Goal: Navigation & Orientation: Understand site structure

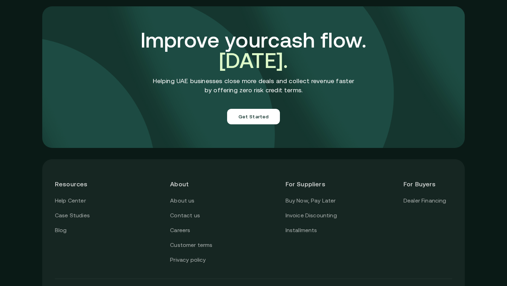
scroll to position [2505, 0]
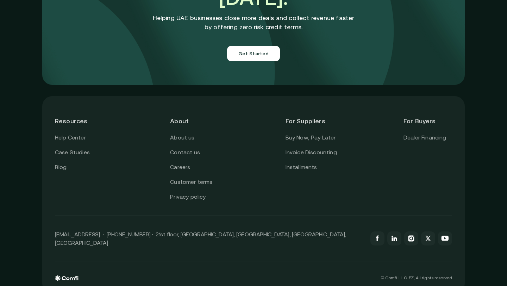
click at [189, 133] on link "About us" at bounding box center [182, 137] width 24 height 9
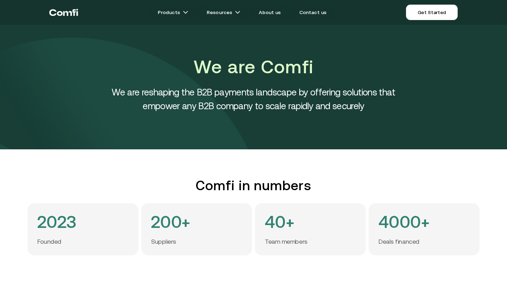
click at [472, 57] on div "We are Comfi We are reshaping the B2B payments landscape by offering solutions …" at bounding box center [253, 87] width 507 height 125
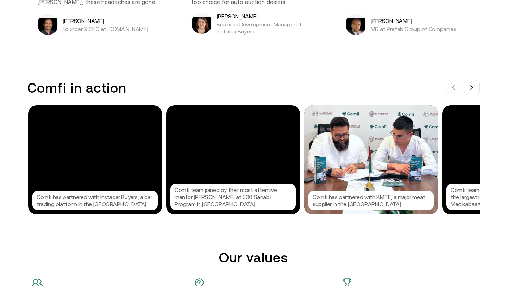
scroll to position [694, 0]
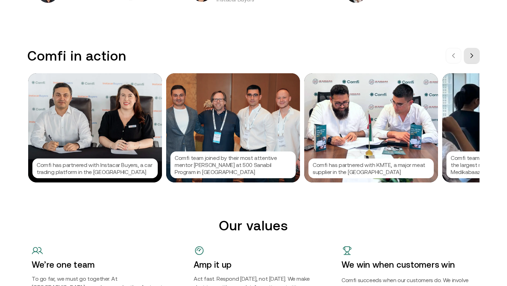
click at [473, 58] on icon at bounding box center [472, 56] width 6 height 6
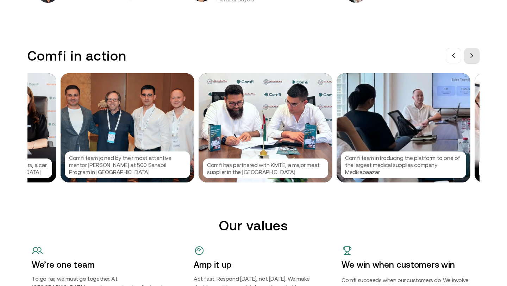
click at [473, 58] on icon at bounding box center [472, 56] width 6 height 6
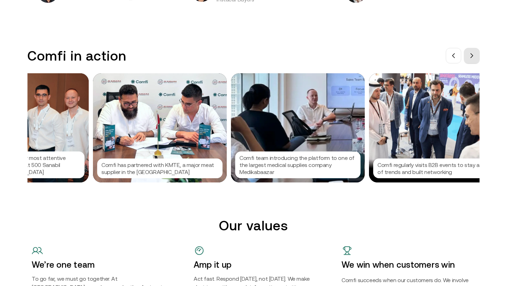
click at [473, 58] on icon at bounding box center [472, 56] width 6 height 6
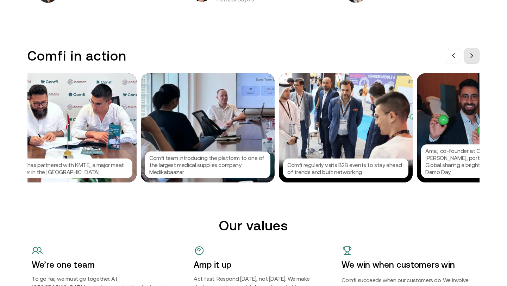
scroll to position [0, 317]
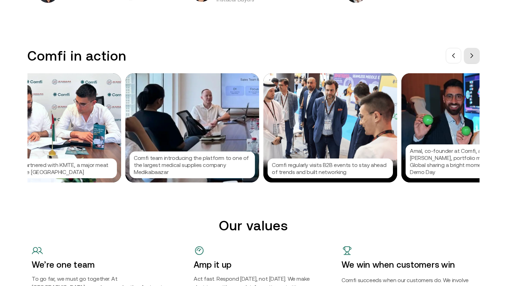
click at [473, 58] on icon at bounding box center [472, 56] width 6 height 6
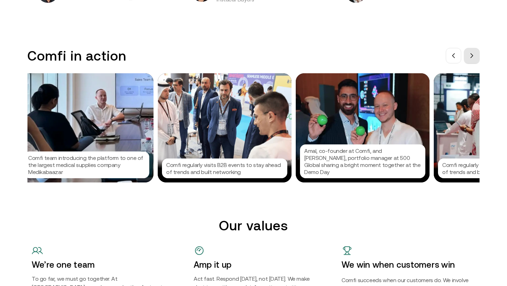
click at [473, 58] on icon at bounding box center [472, 56] width 6 height 6
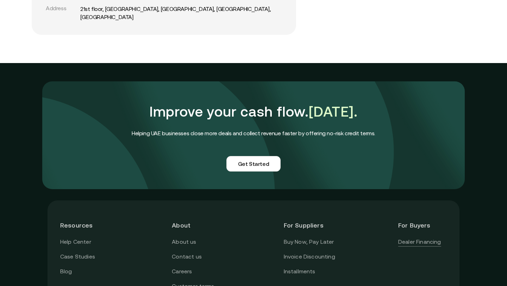
scroll to position [1624, 0]
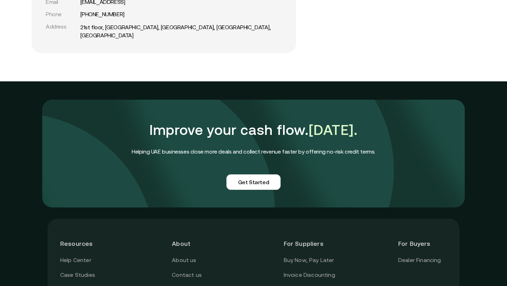
click at [492, 137] on div "Improve your cash flow. [DATE]. Helping UAE businesses close more deals and col…" at bounding box center [253, 147] width 507 height 132
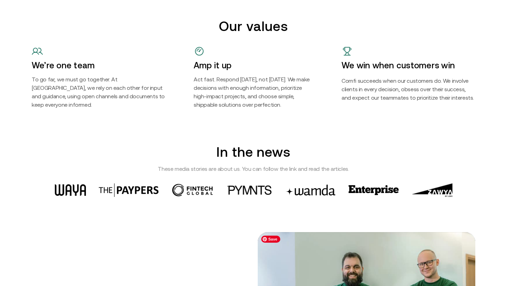
scroll to position [879, 0]
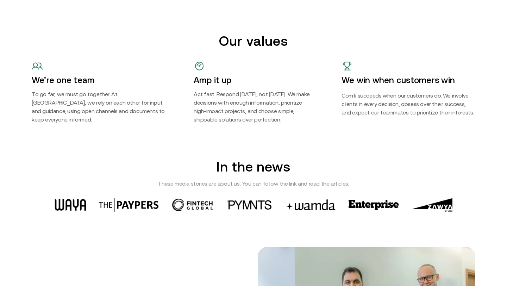
click at [320, 208] on img at bounding box center [310, 204] width 52 height 11
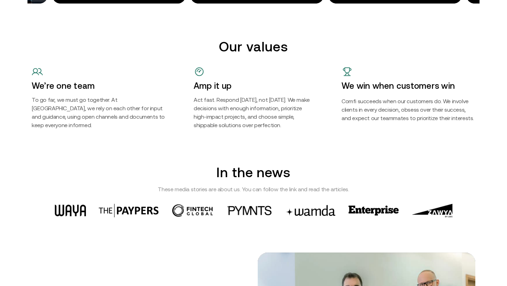
click at [440, 206] on img at bounding box center [432, 211] width 41 height 14
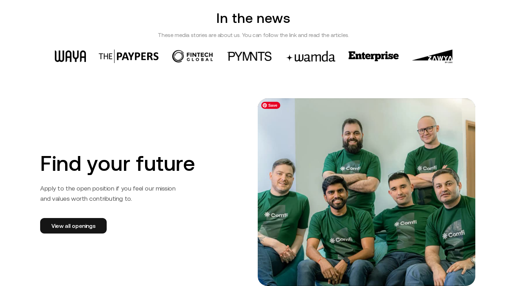
scroll to position [1027, 0]
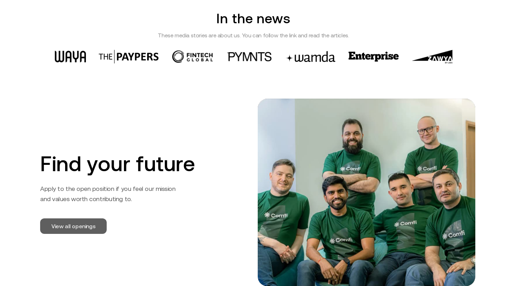
click at [83, 222] on link "View all openings" at bounding box center [73, 226] width 67 height 16
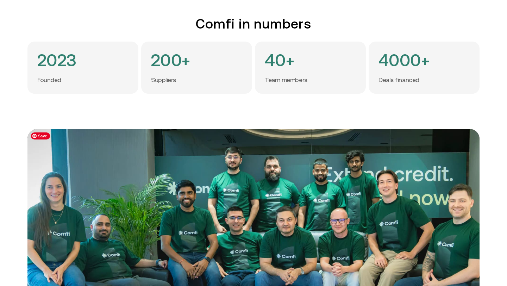
scroll to position [0, 0]
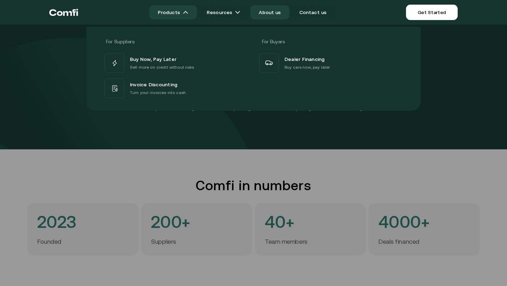
click at [169, 14] on link "Products" at bounding box center [173, 12] width 48 height 14
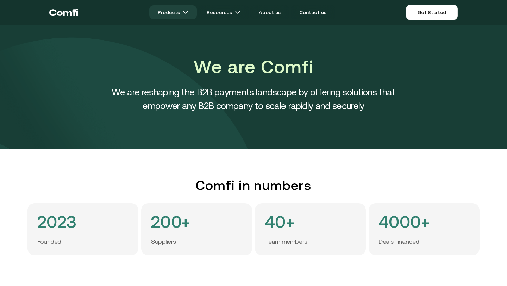
click at [169, 15] on link "Products" at bounding box center [173, 12] width 48 height 14
click at [269, 13] on link "About us" at bounding box center [270, 12] width 39 height 14
click at [276, 11] on link "About us" at bounding box center [270, 12] width 39 height 14
click at [272, 11] on link "About us" at bounding box center [270, 12] width 39 height 14
